Goal: Find specific page/section: Find specific page/section

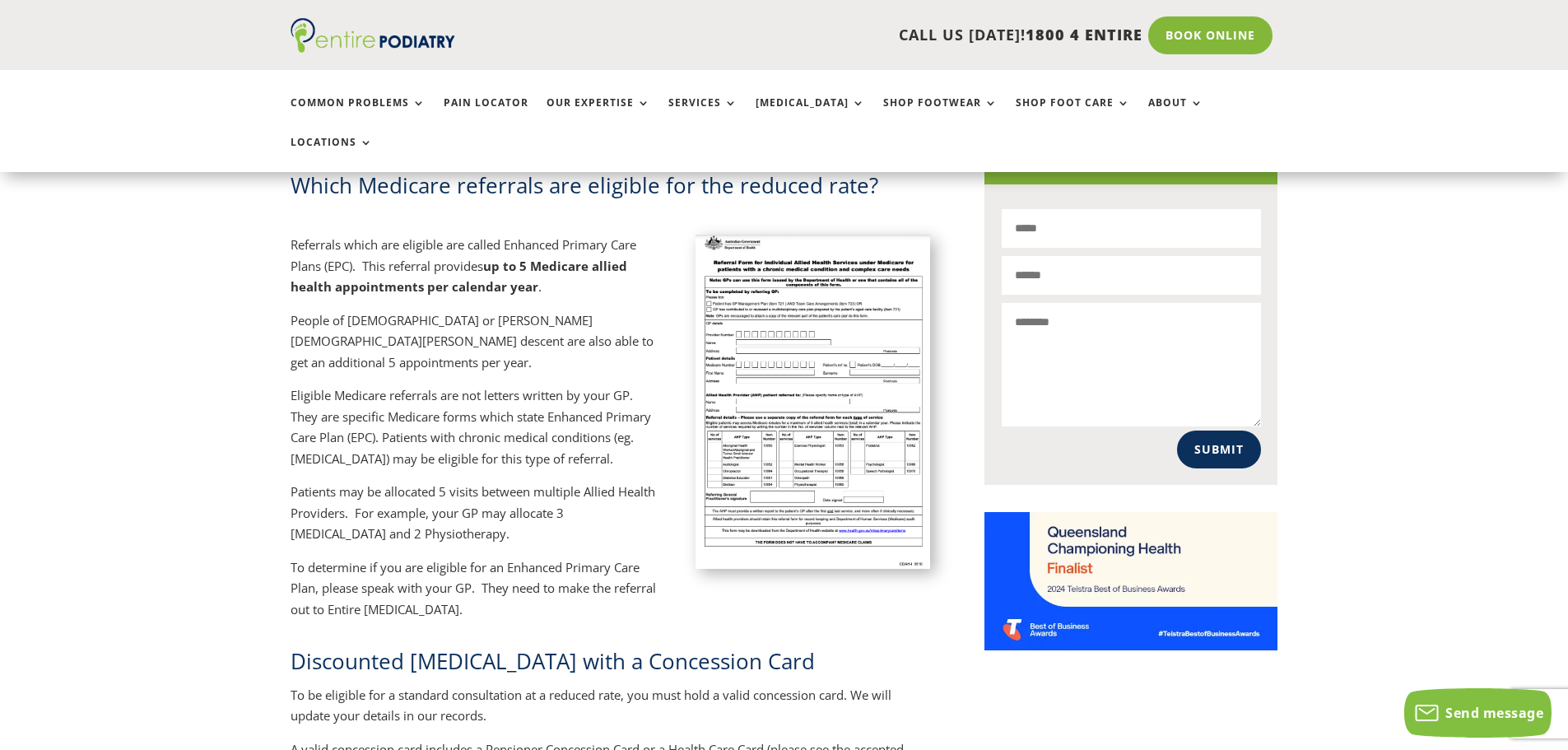
scroll to position [1054, 0]
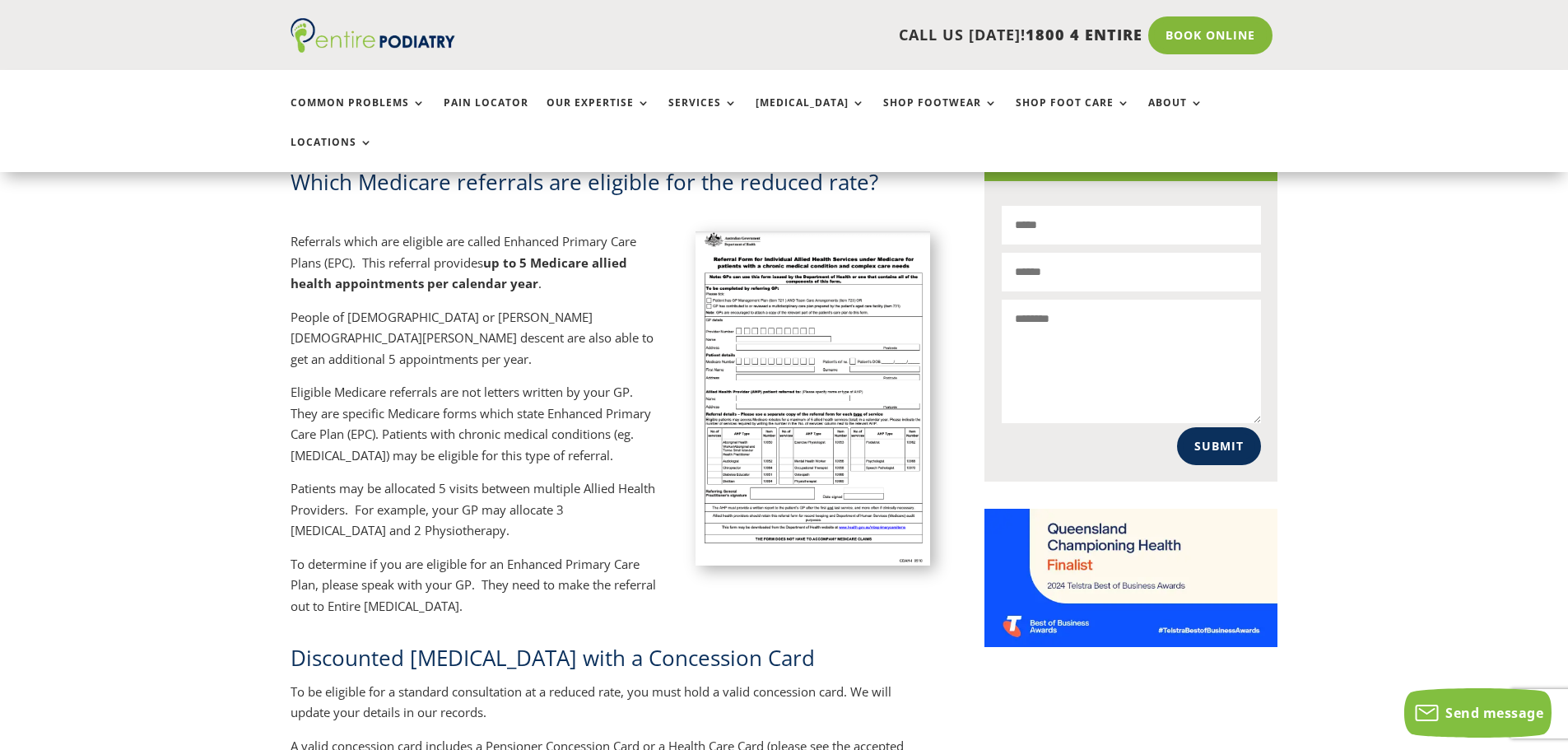
click at [821, 406] on img at bounding box center [813, 397] width 235 height 333
click at [791, 332] on img at bounding box center [813, 397] width 235 height 333
click at [787, 312] on img at bounding box center [813, 397] width 235 height 333
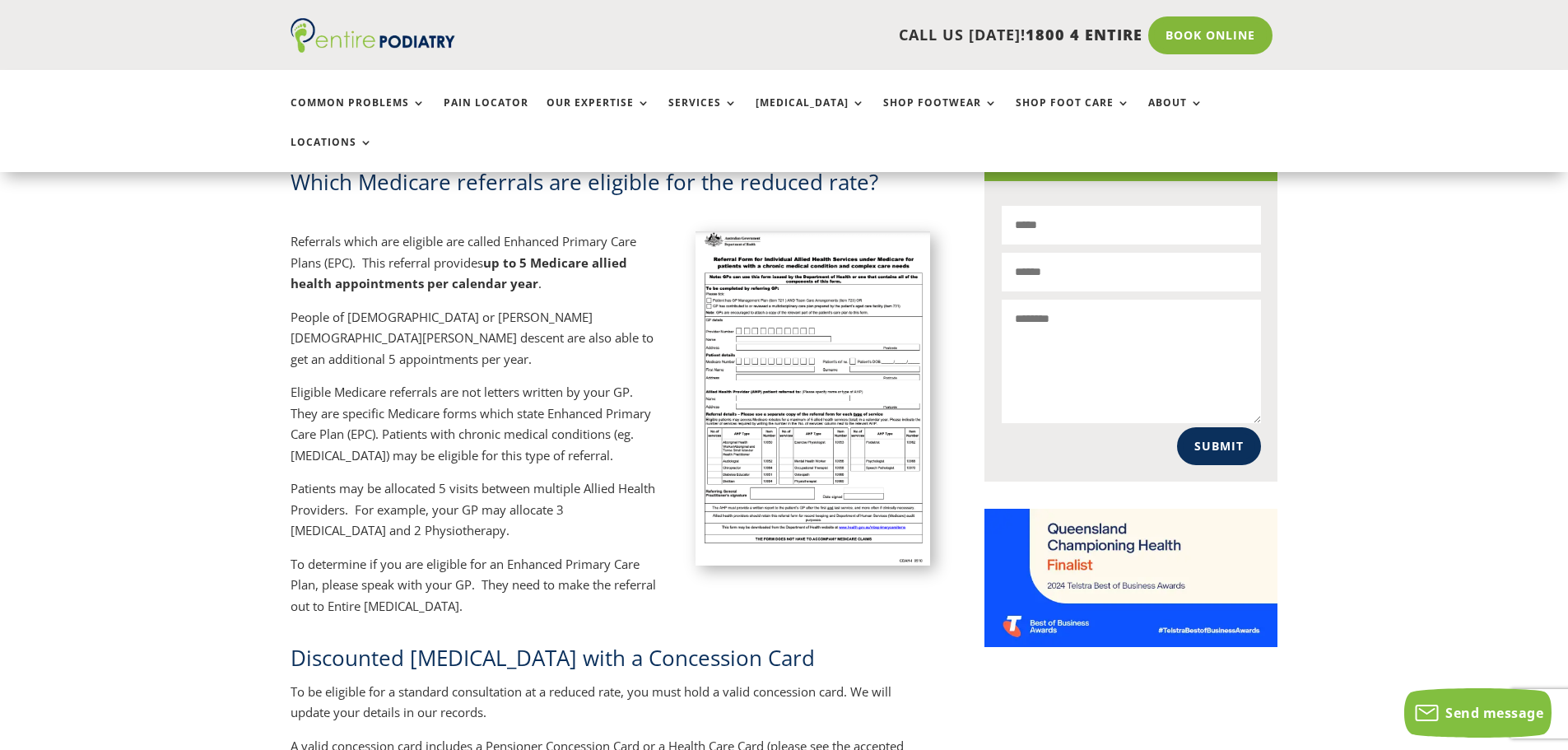
click at [787, 312] on img at bounding box center [813, 397] width 235 height 333
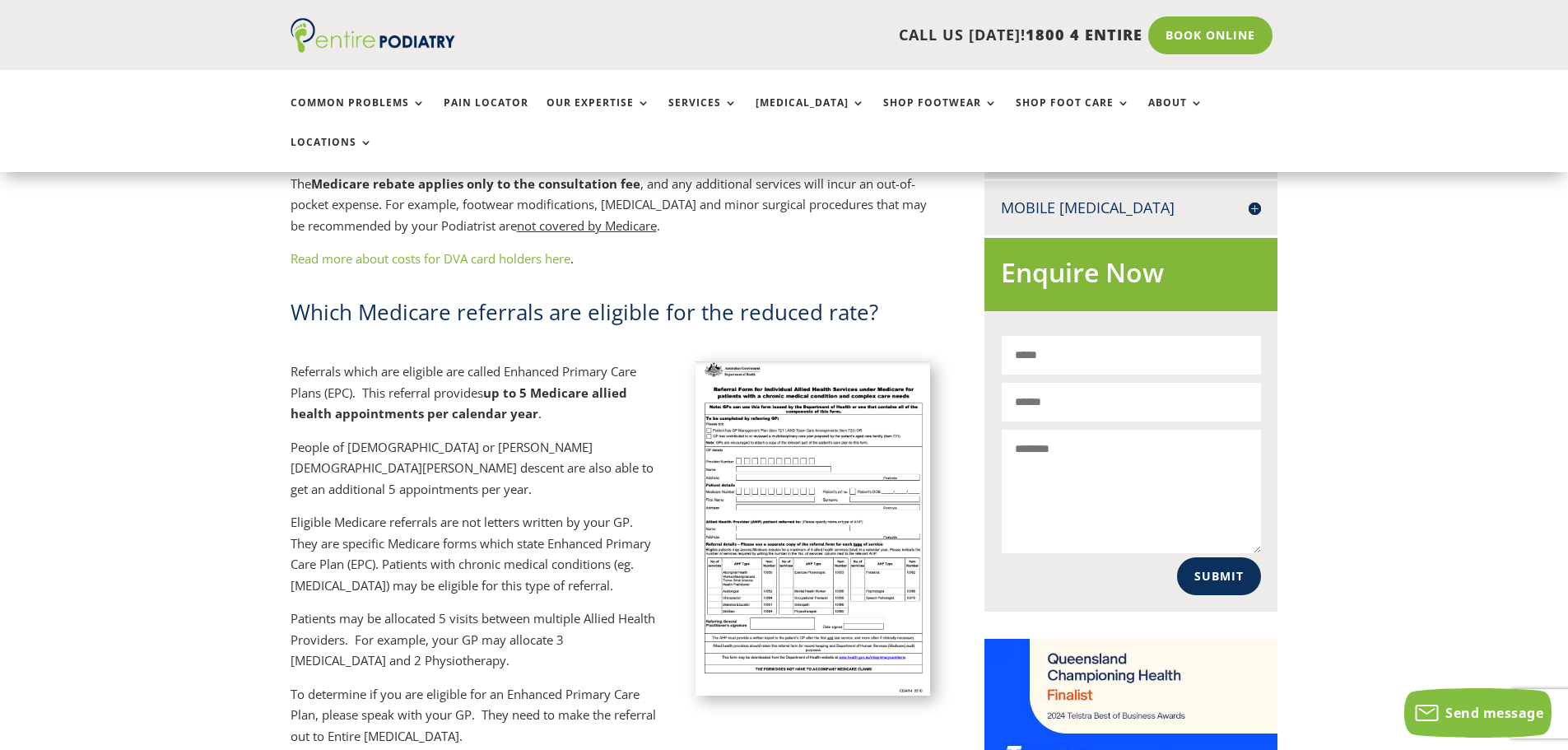
scroll to position [922, 0]
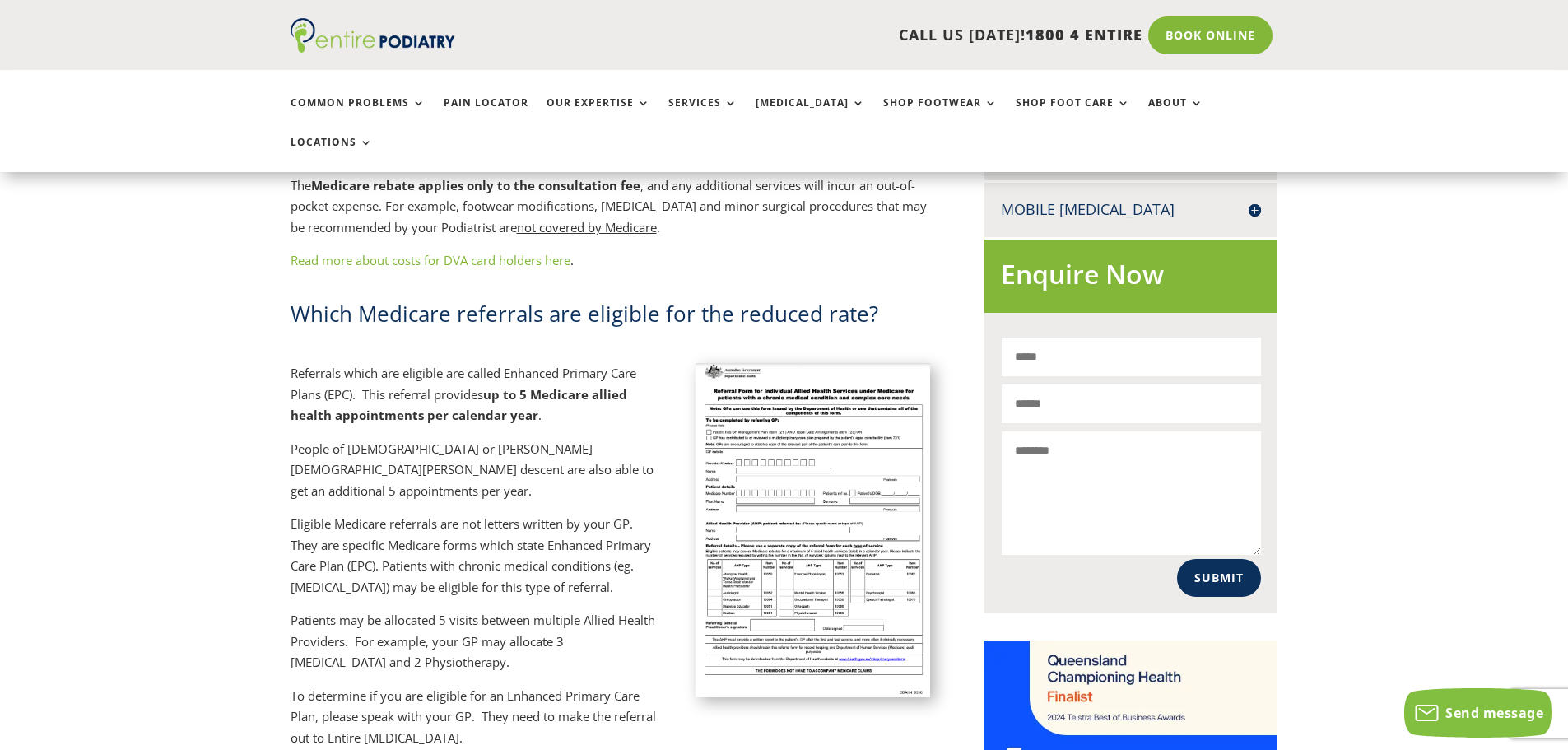
click at [733, 363] on img at bounding box center [813, 529] width 235 height 333
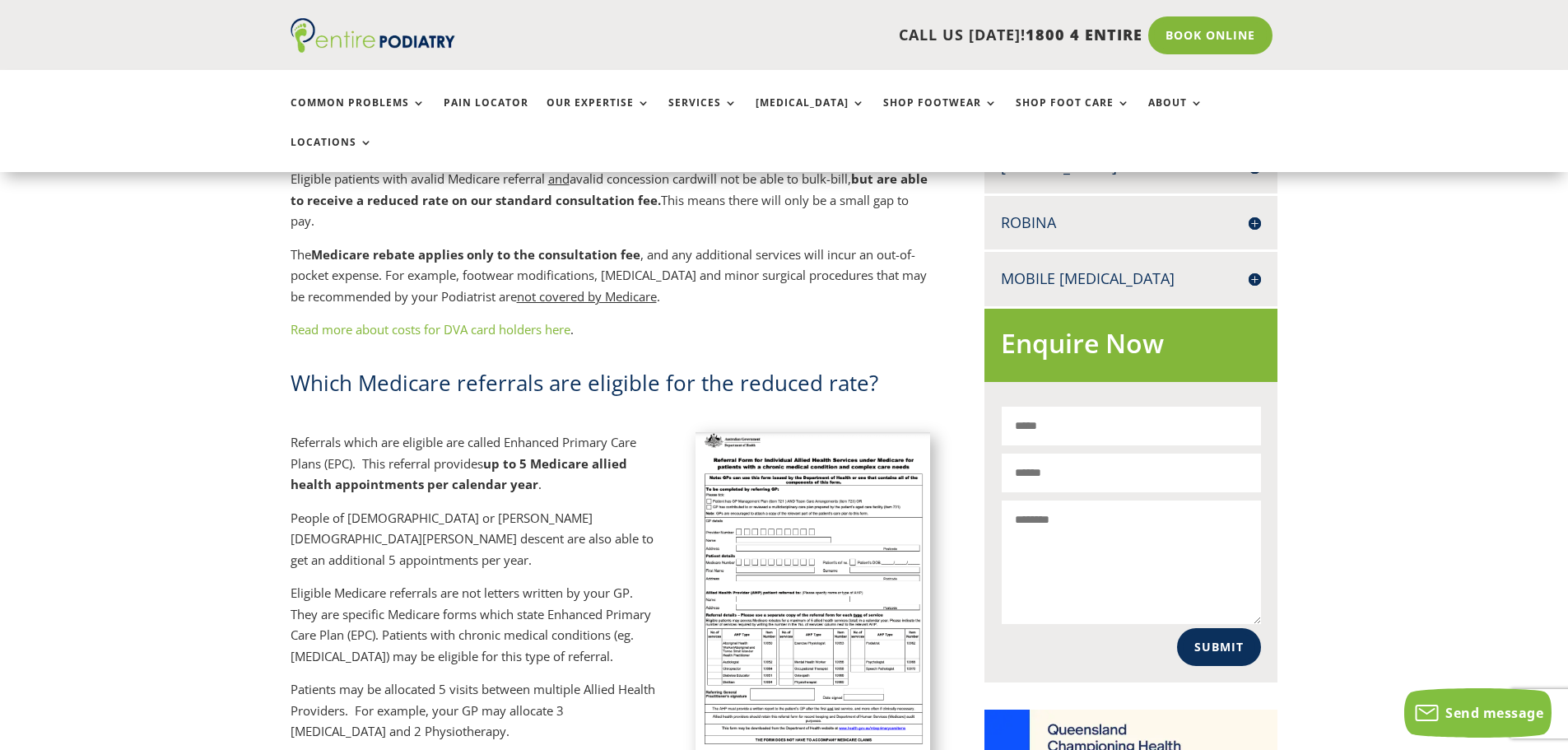
scroll to position [856, 0]
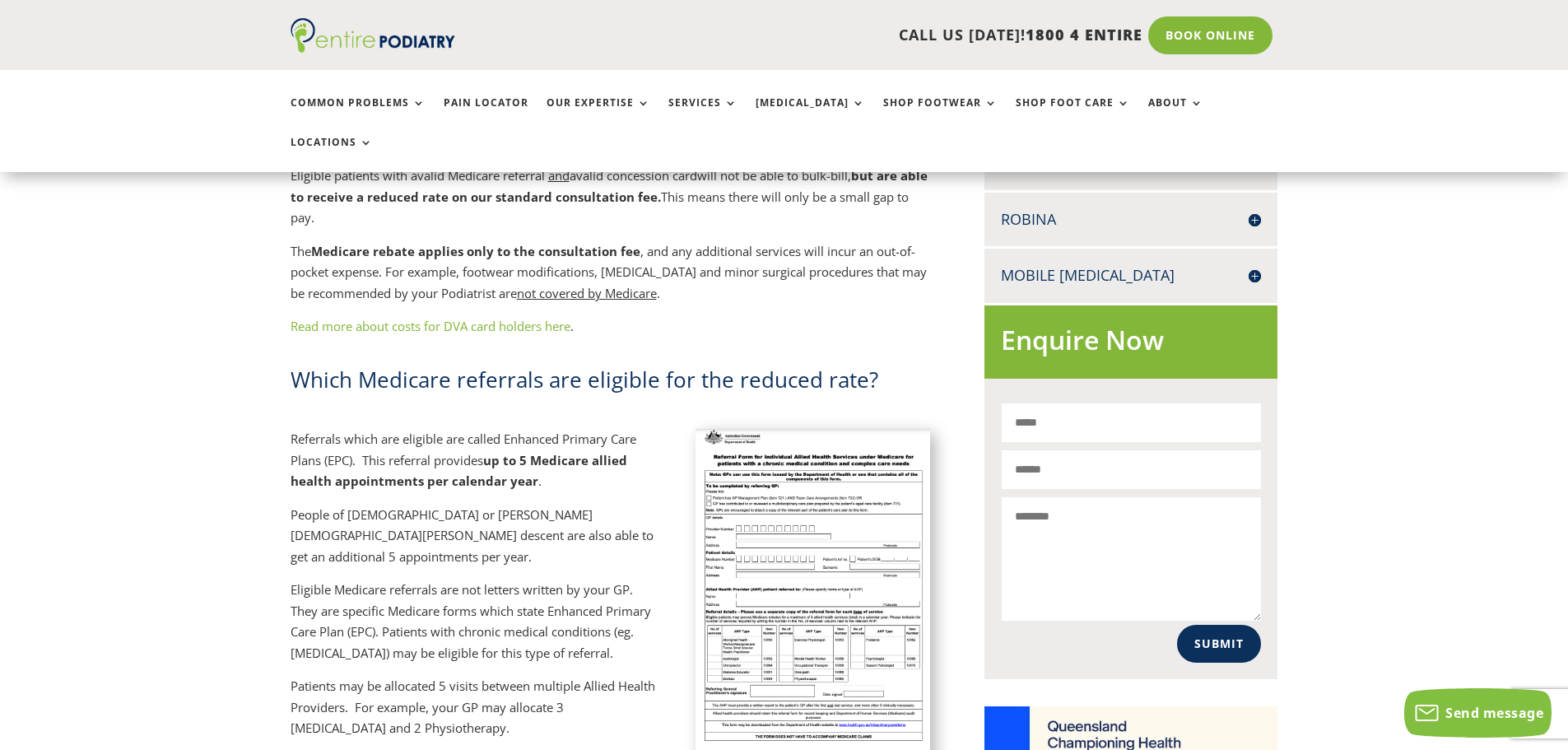
click at [814, 429] on img at bounding box center [813, 595] width 235 height 333
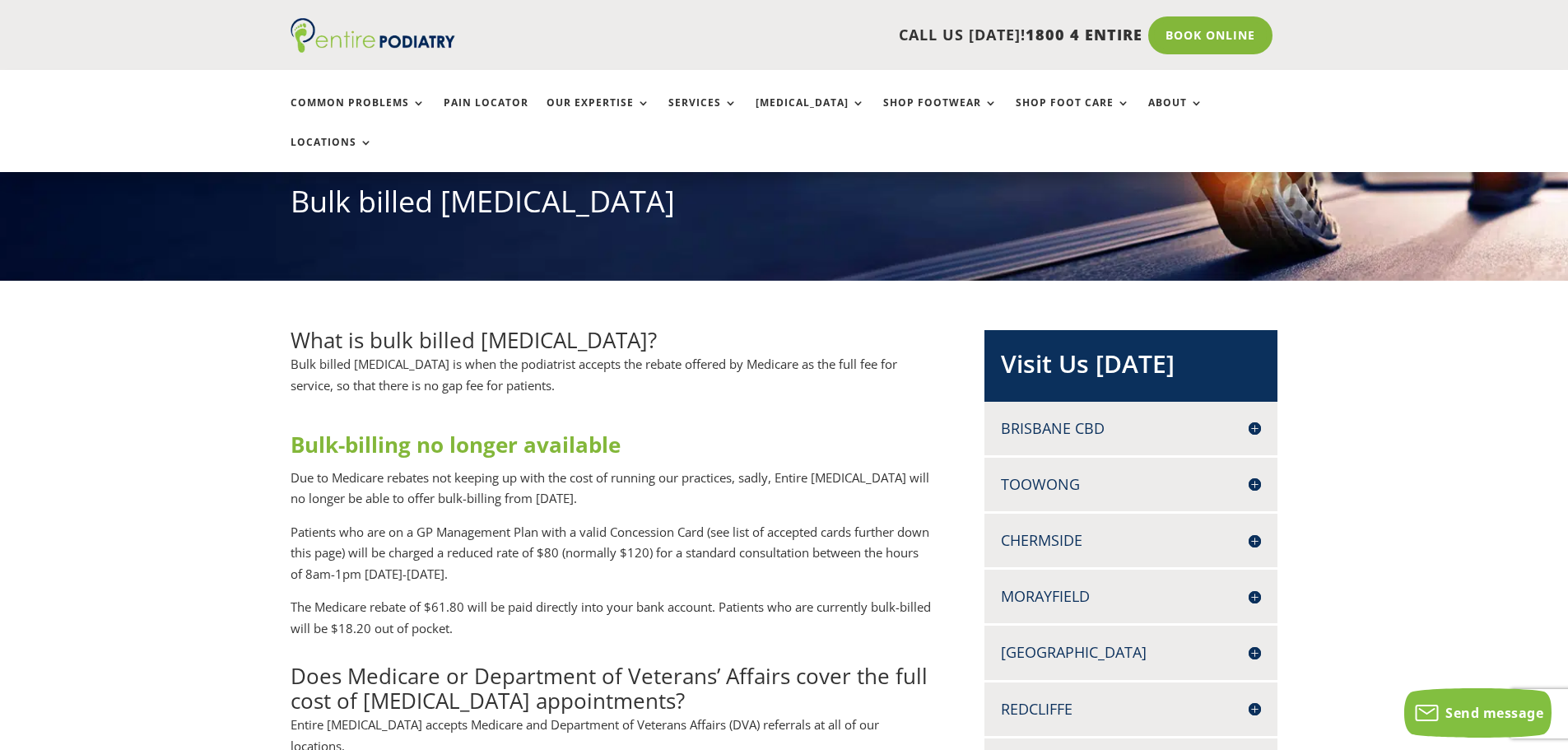
scroll to position [198, 0]
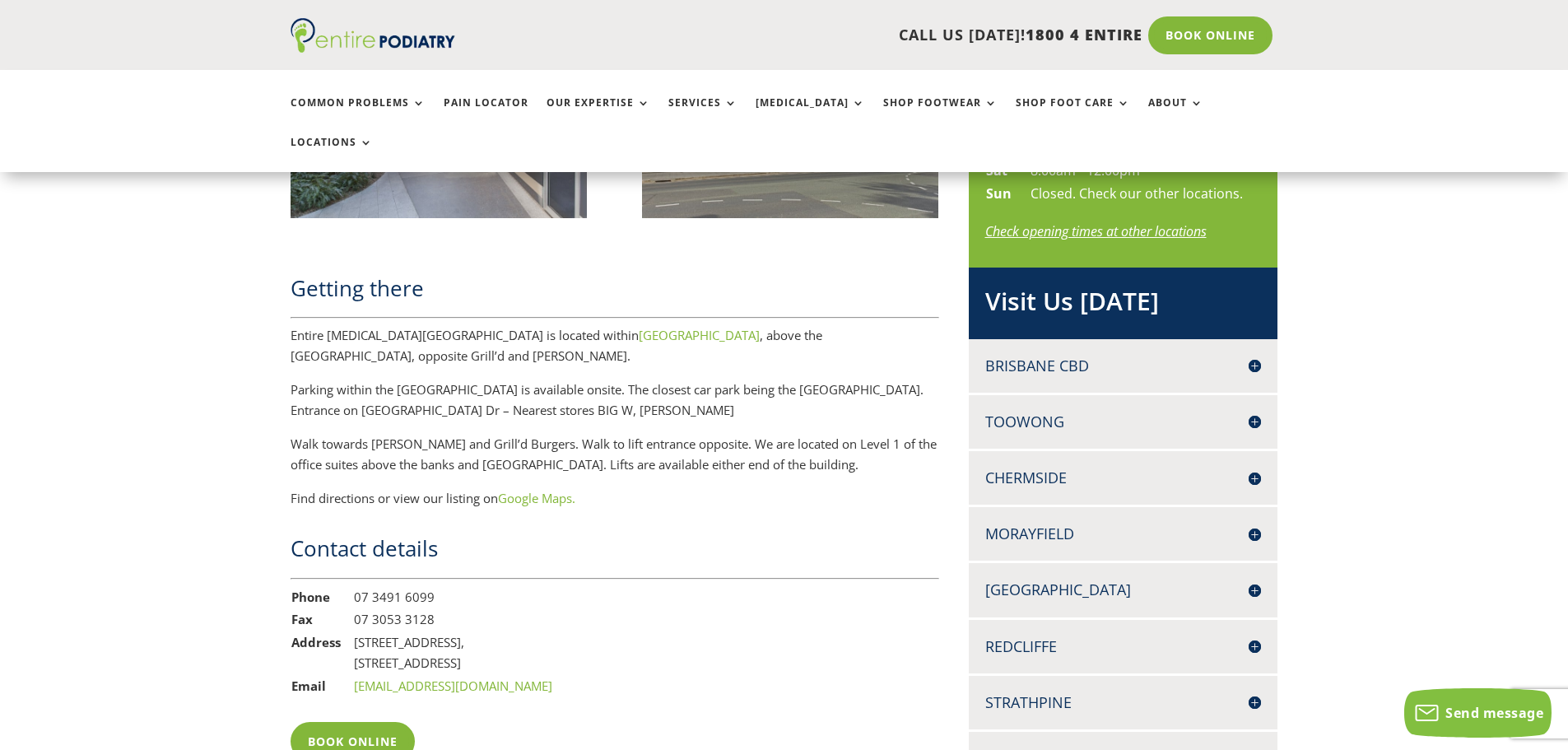
scroll to position [988, 0]
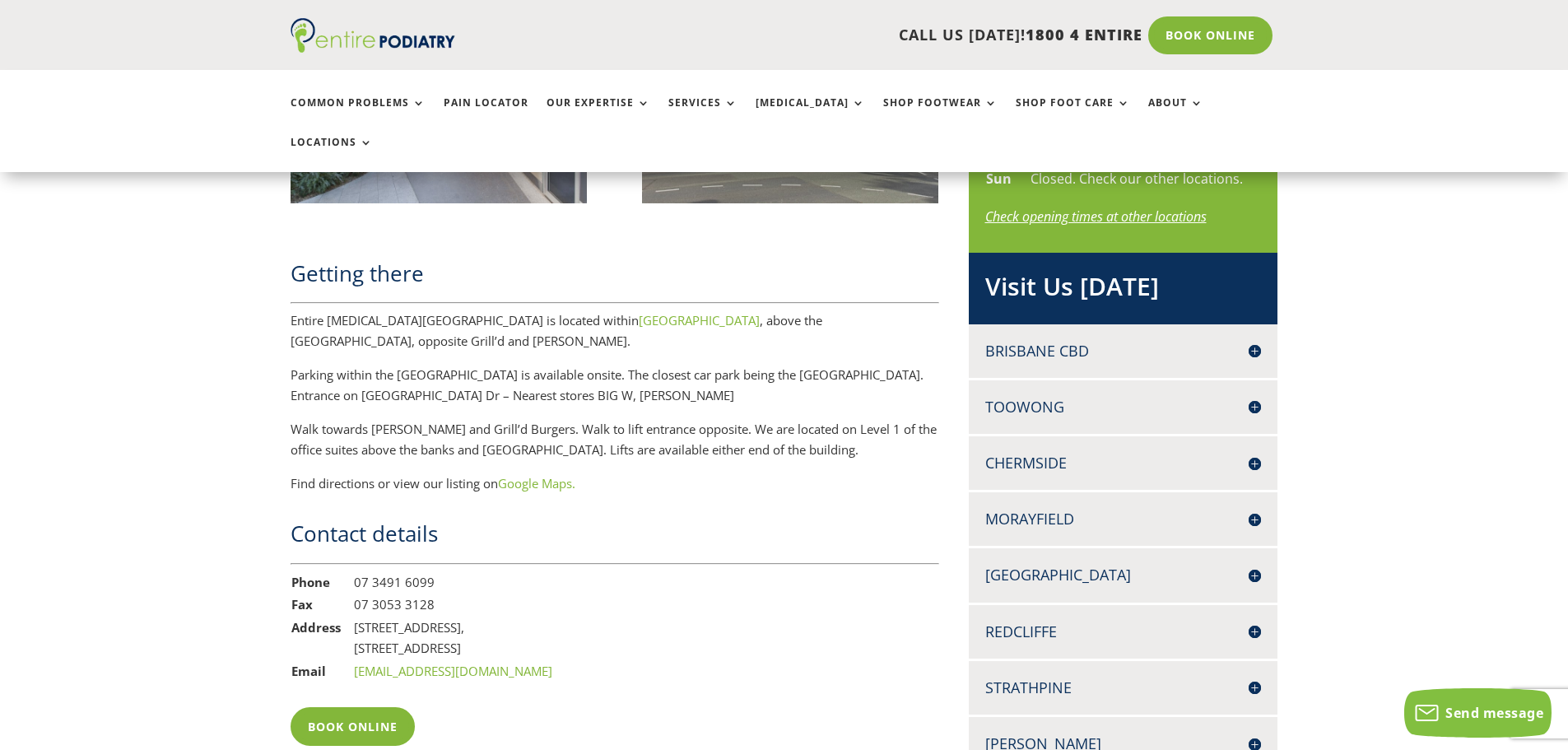
click at [1067, 565] on h4 "[GEOGRAPHIC_DATA]" at bounding box center [1123, 575] width 277 height 21
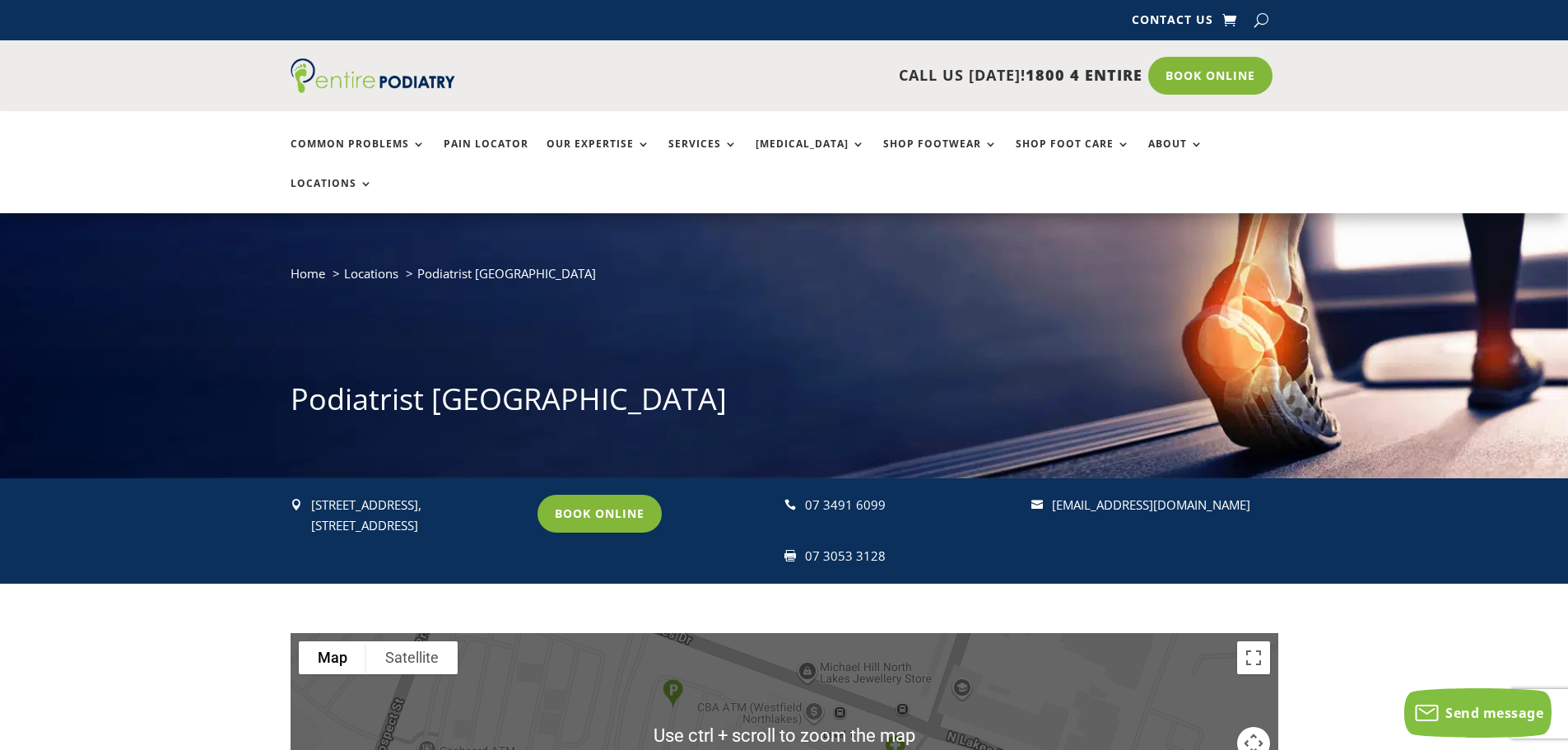
scroll to position [0, 0]
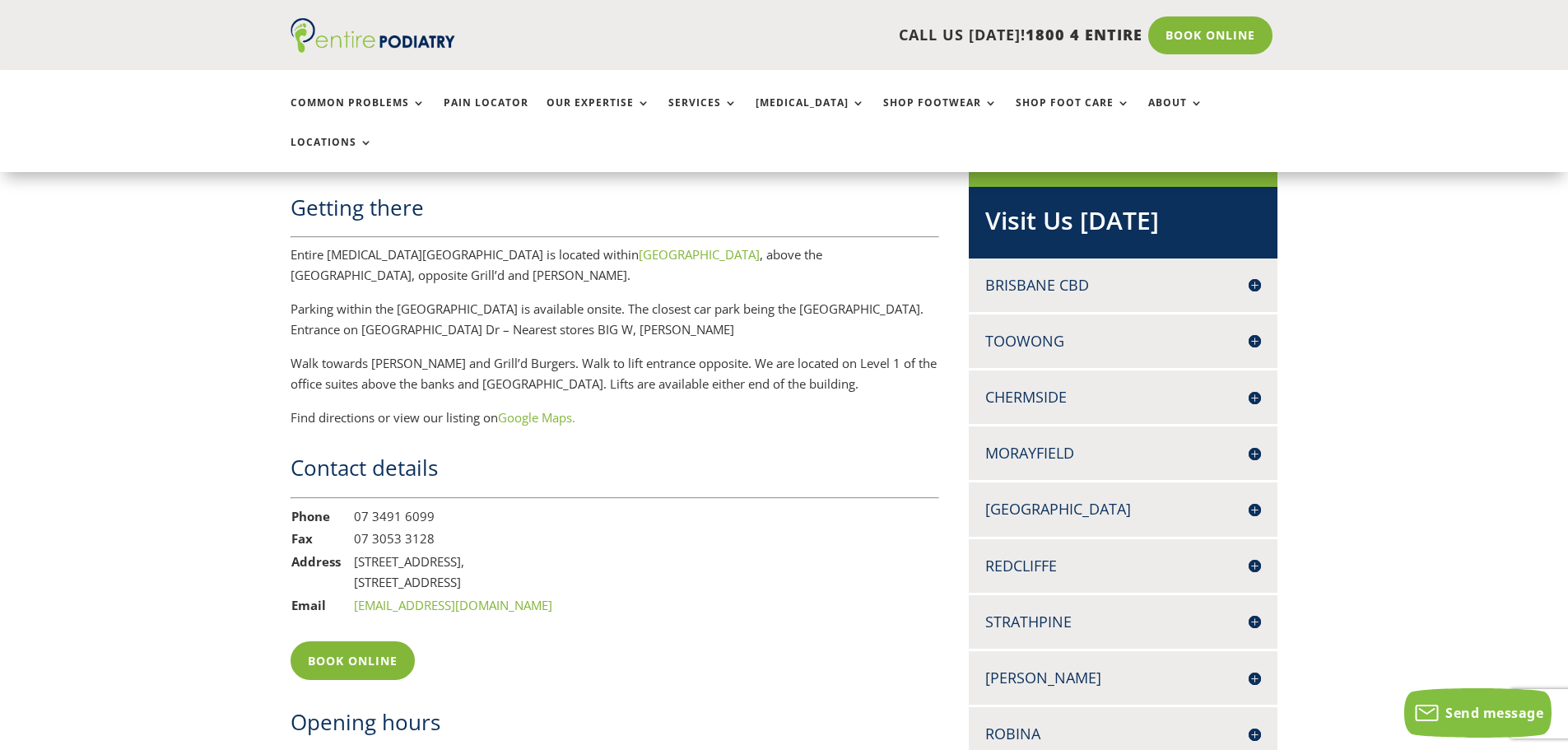
scroll to position [1120, 0]
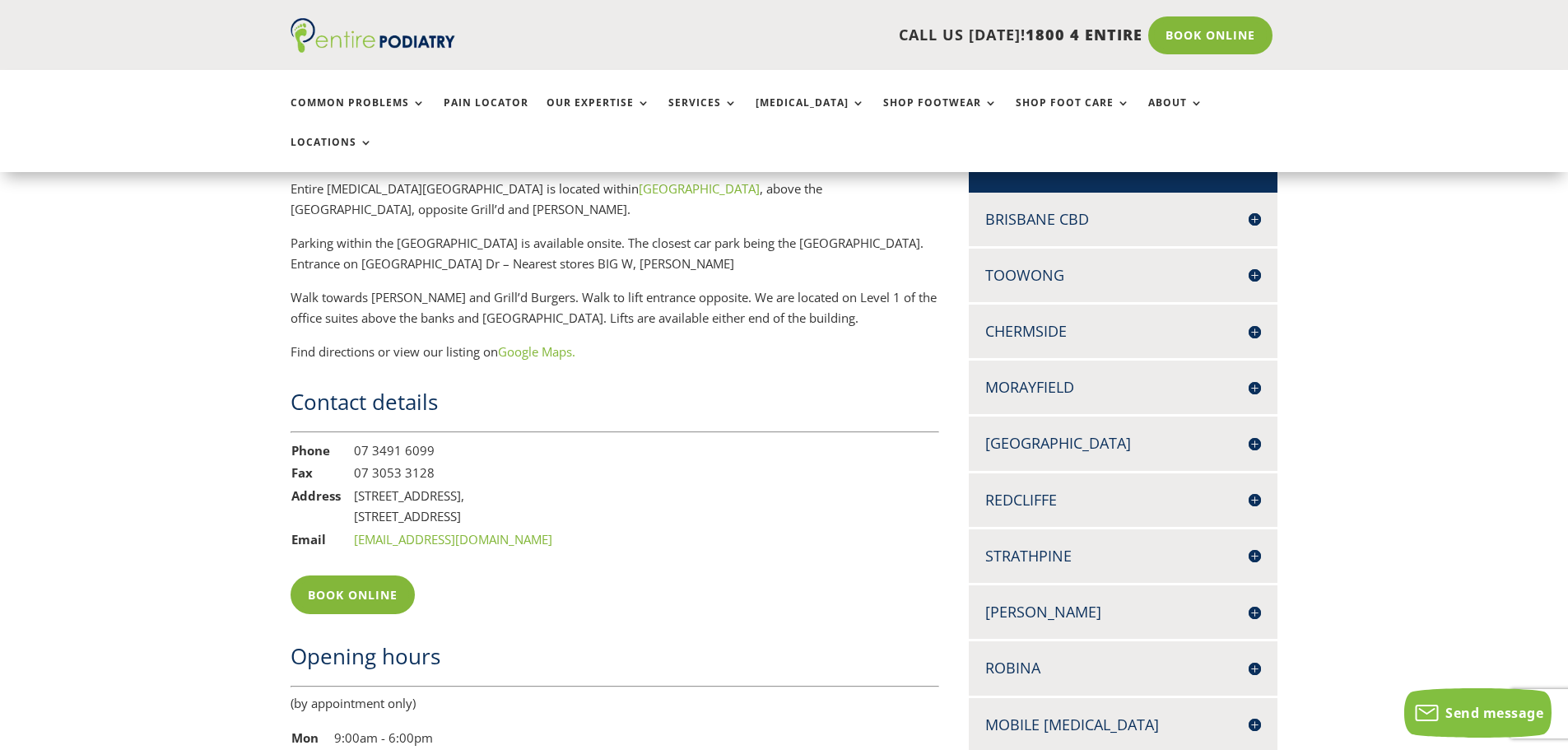
click at [1167, 421] on div "North Lakes [STREET_ADDRESS] 07 3491 6099 07 3053 3128 Book Online" at bounding box center [1123, 443] width 309 height 53
click at [1198, 433] on h4 "[GEOGRAPHIC_DATA]" at bounding box center [1123, 443] width 277 height 21
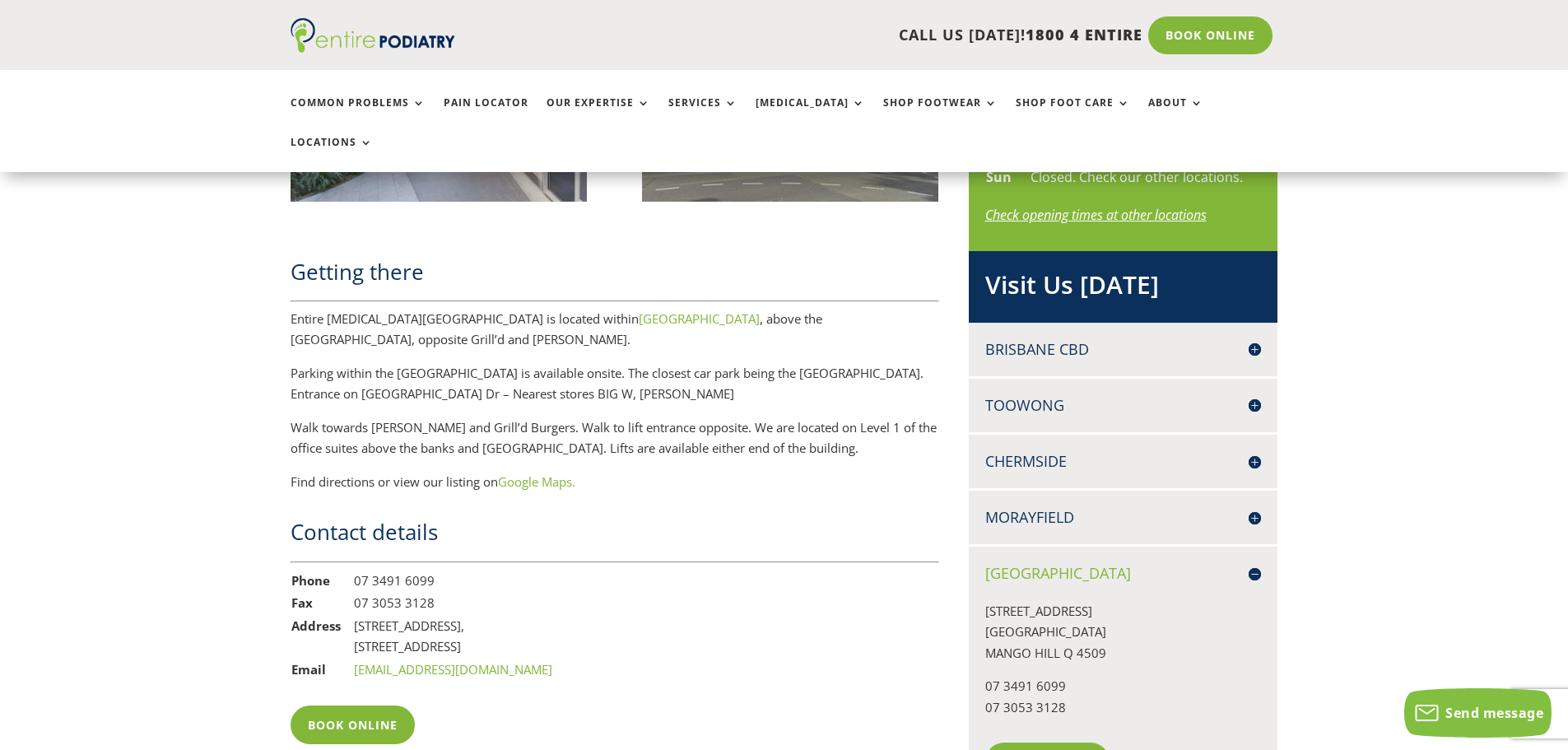
scroll to position [988, 0]
